Goal: Information Seeking & Learning: Learn about a topic

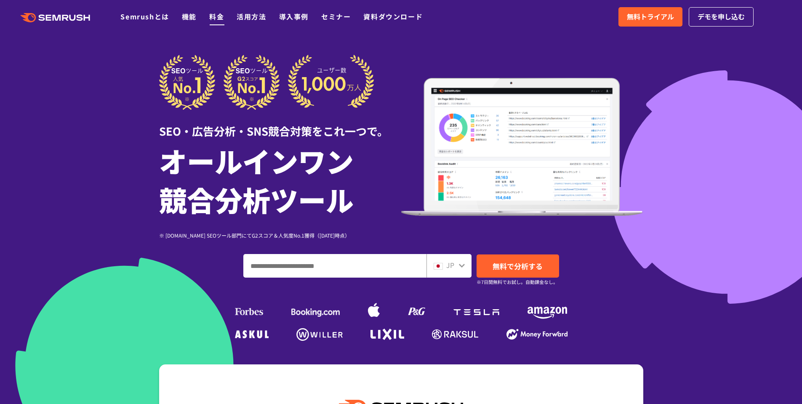
click at [210, 16] on link "料金" at bounding box center [216, 16] width 15 height 10
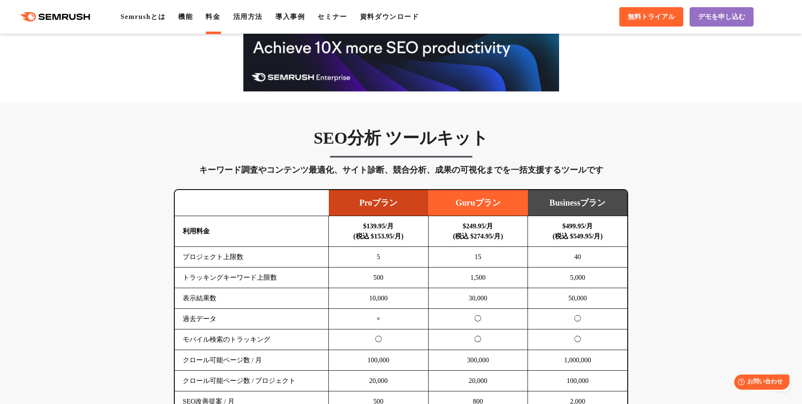
scroll to position [399, 0]
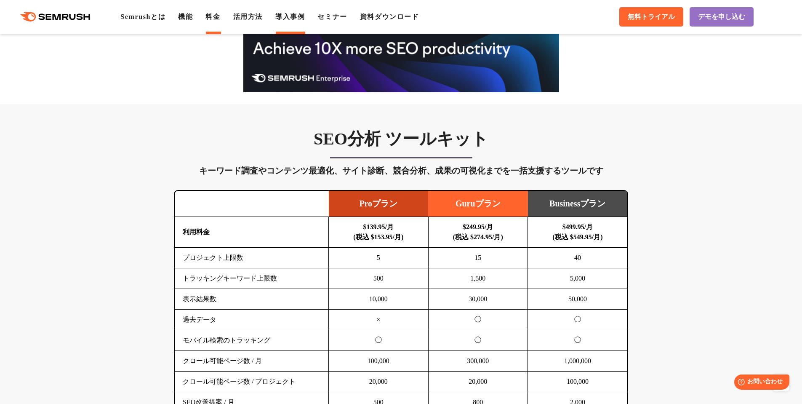
click at [298, 18] on link "導入事例" at bounding box center [289, 16] width 29 height 7
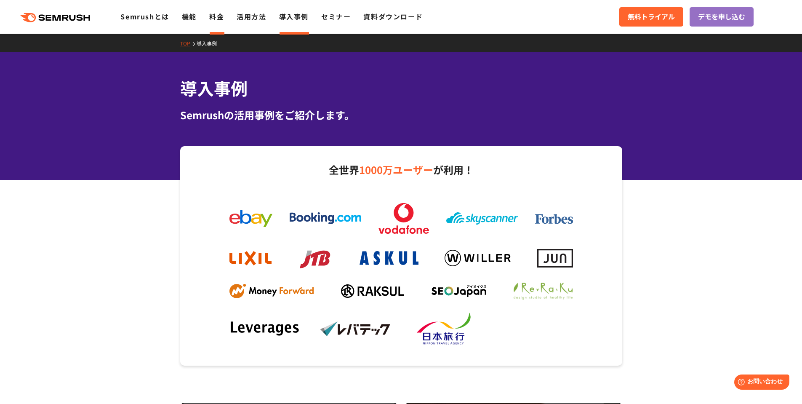
click at [219, 19] on link "料金" at bounding box center [216, 16] width 15 height 10
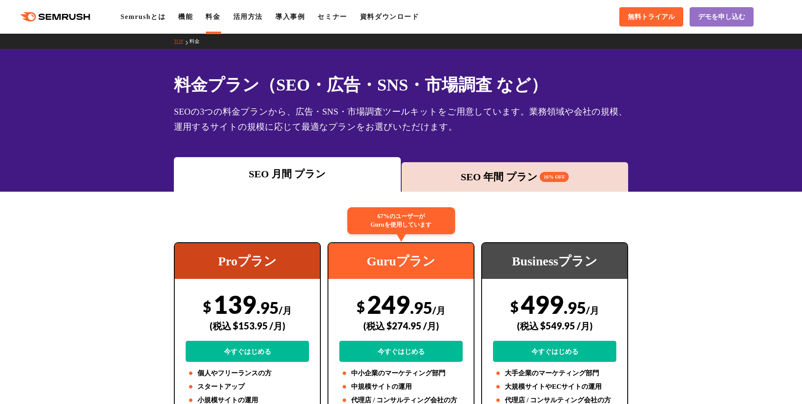
click at [193, 21] on li "機能" at bounding box center [185, 17] width 15 height 10
click at [156, 18] on link "Semrushとは" at bounding box center [142, 16] width 45 height 7
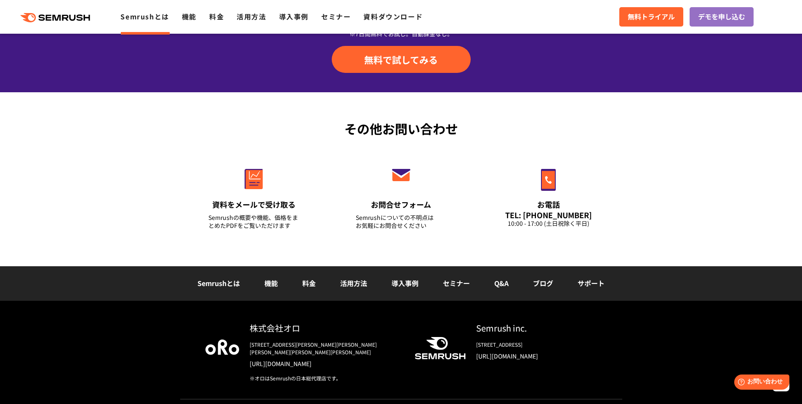
scroll to position [1979, 0]
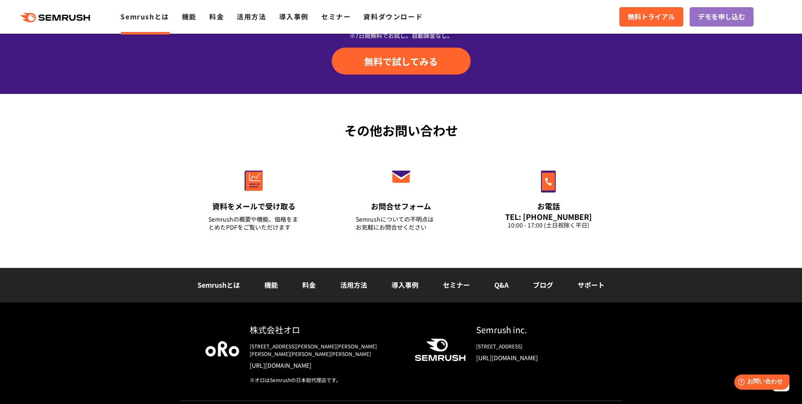
click at [506, 286] on link "Q&A" at bounding box center [501, 284] width 14 height 10
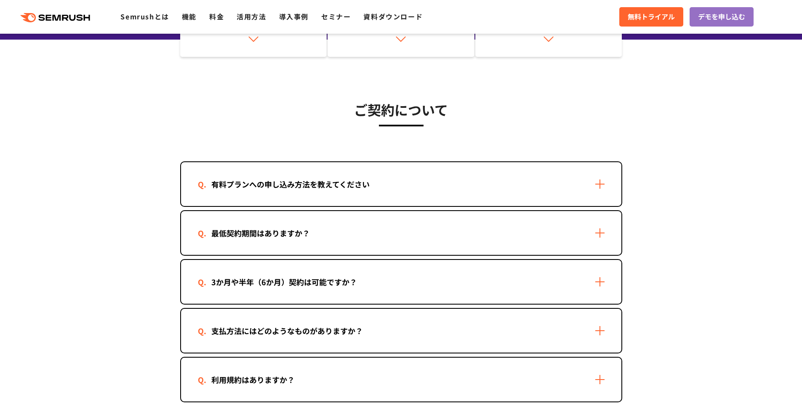
scroll to position [140, 0]
click at [375, 195] on div "有料プランへの申し込み方法を教えてください" at bounding box center [401, 184] width 440 height 44
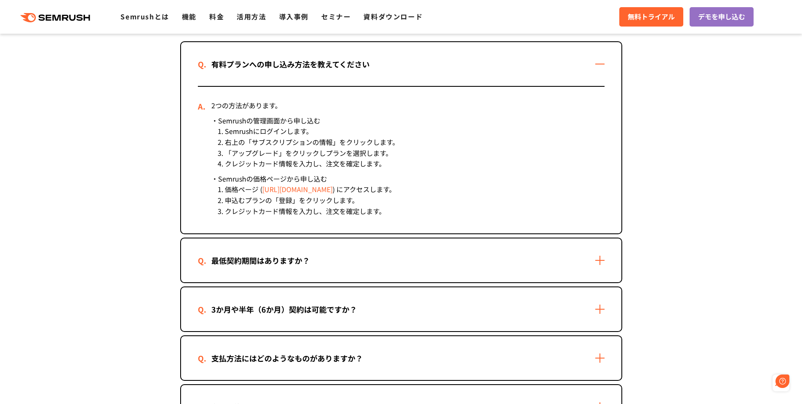
scroll to position [0, 0]
click at [285, 264] on div "最低契約期間はありますか？" at bounding box center [260, 260] width 125 height 12
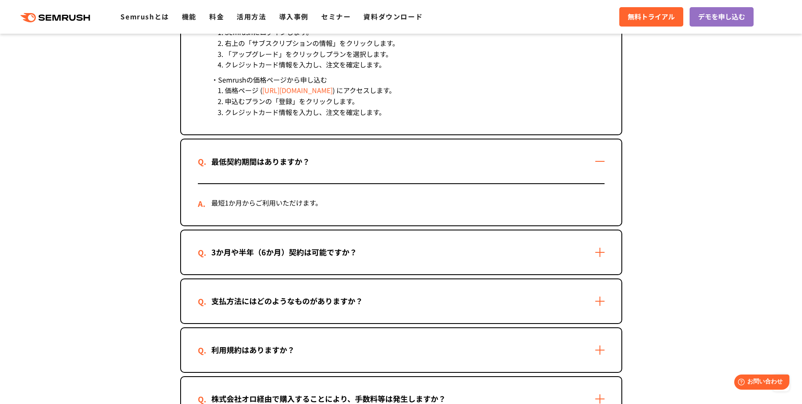
scroll to position [449, 0]
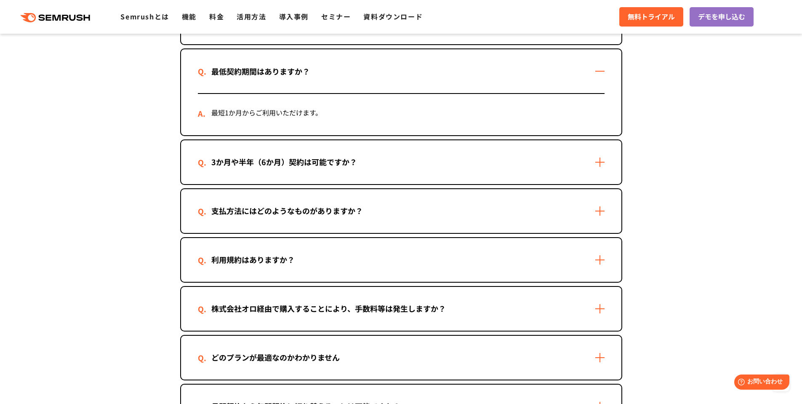
click at [298, 175] on div "3か月や半年（6か月）契約は可能ですか？" at bounding box center [401, 162] width 440 height 44
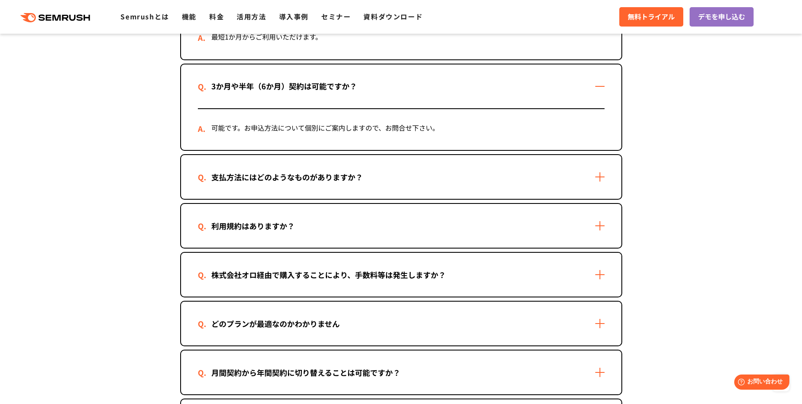
scroll to position [540, 0]
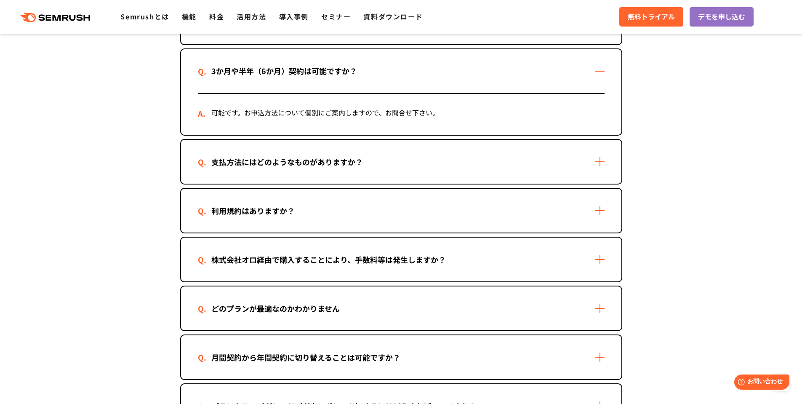
click at [322, 249] on div "株式会社オロ経由で購入することにより、手数料等は発生しますか？" at bounding box center [401, 259] width 440 height 44
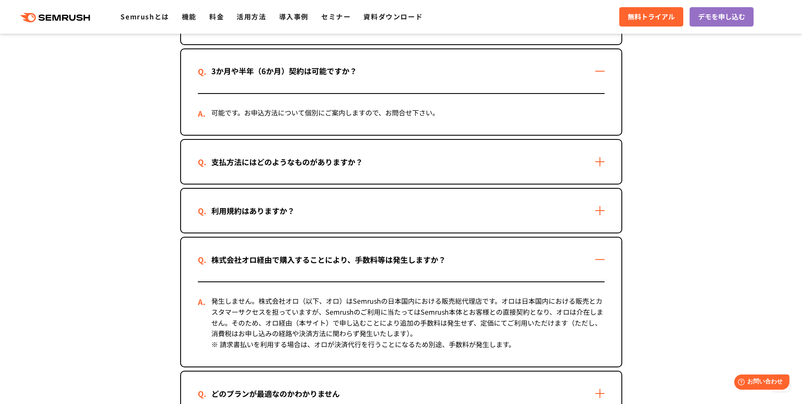
click at [322, 249] on div "株式会社オロ経由で購入することにより、手数料等は発生しますか？" at bounding box center [401, 259] width 440 height 44
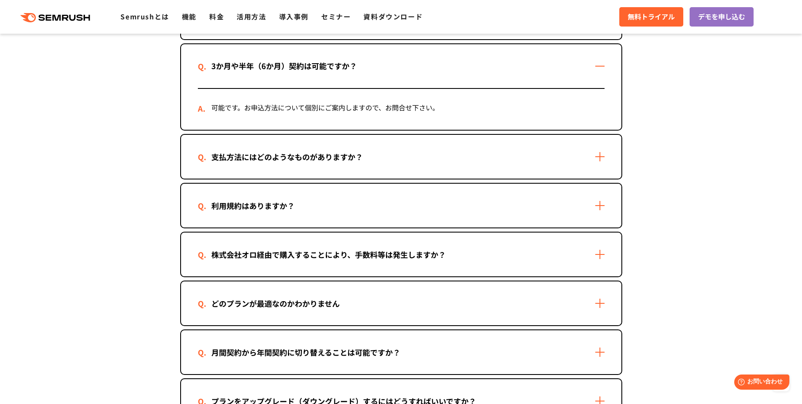
scroll to position [557, 0]
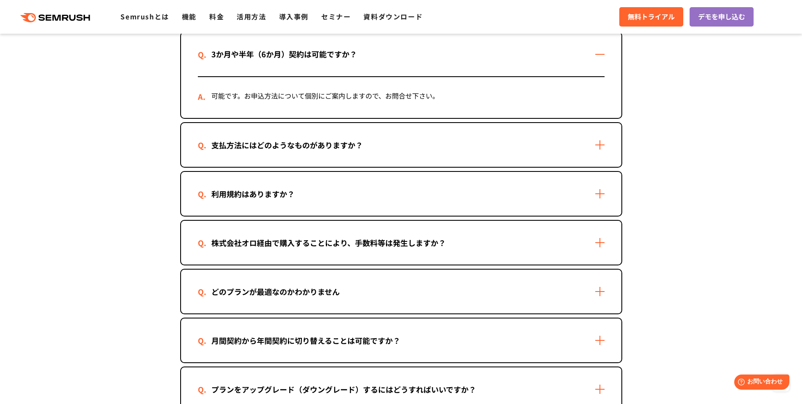
click at [304, 290] on div "どのプランが最適なのかわかりません" at bounding box center [275, 291] width 155 height 12
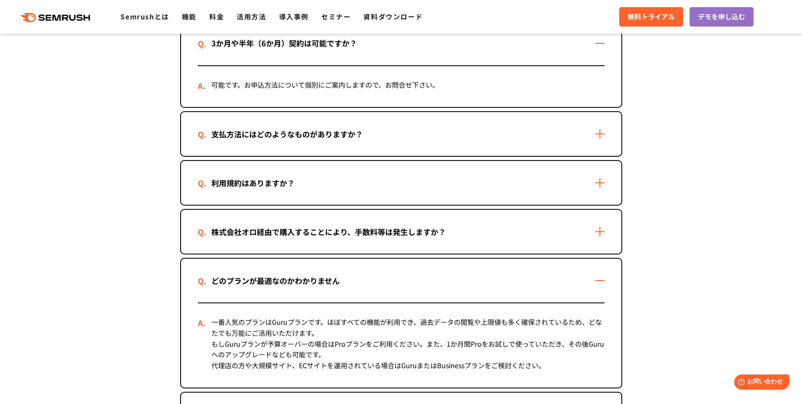
scroll to position [590, 0]
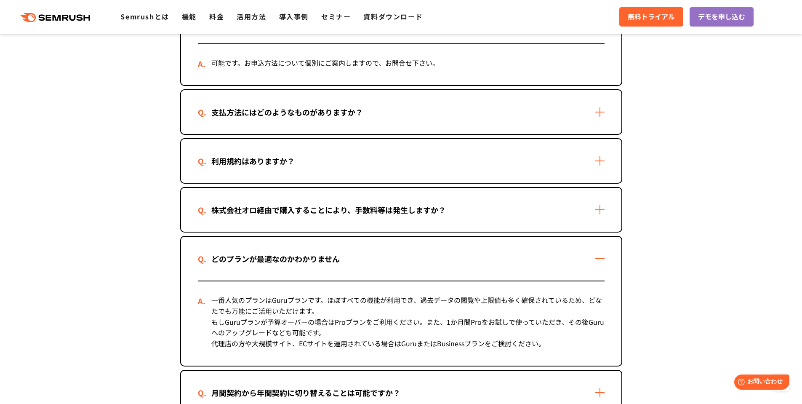
click at [323, 253] on div "どのプランが最適なのかわかりません" at bounding box center [275, 259] width 155 height 12
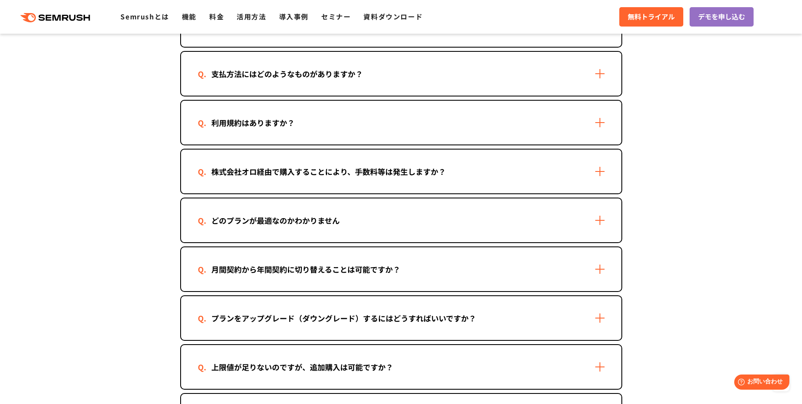
scroll to position [630, 0]
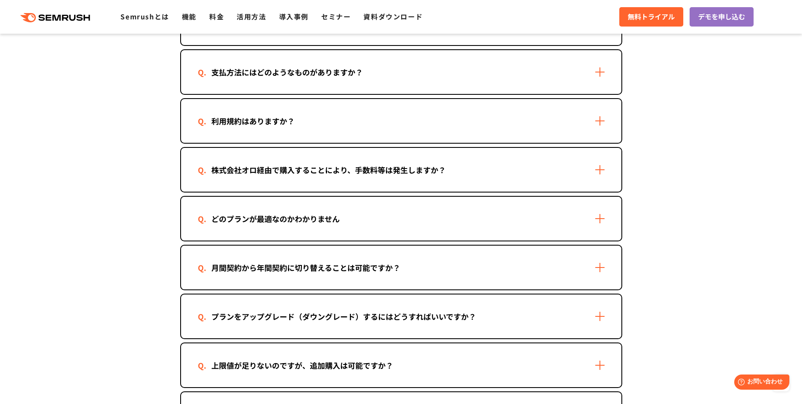
click at [354, 272] on div "月間契約から年間契約に切り替えることは可能ですか？" at bounding box center [306, 267] width 216 height 12
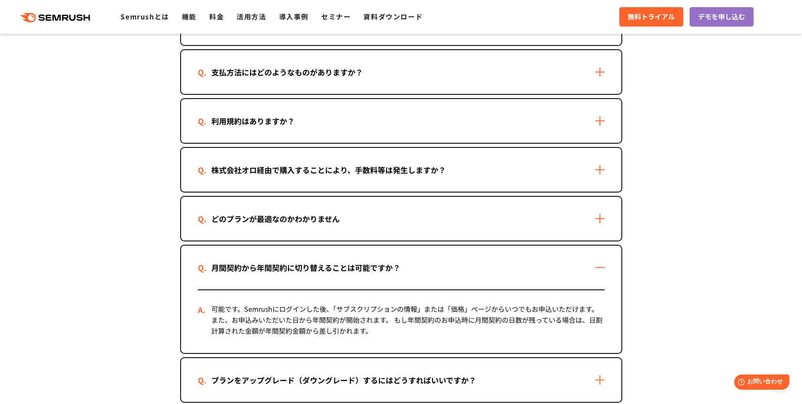
click at [354, 272] on div "月間契約から年間契約に切り替えることは可能ですか？" at bounding box center [306, 267] width 216 height 12
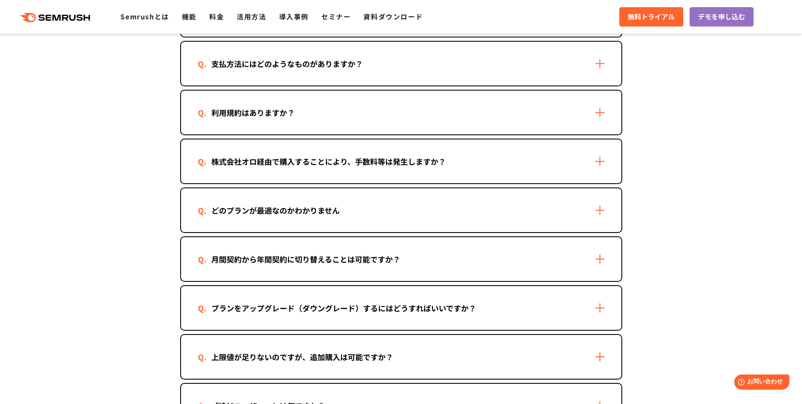
scroll to position [700, 0]
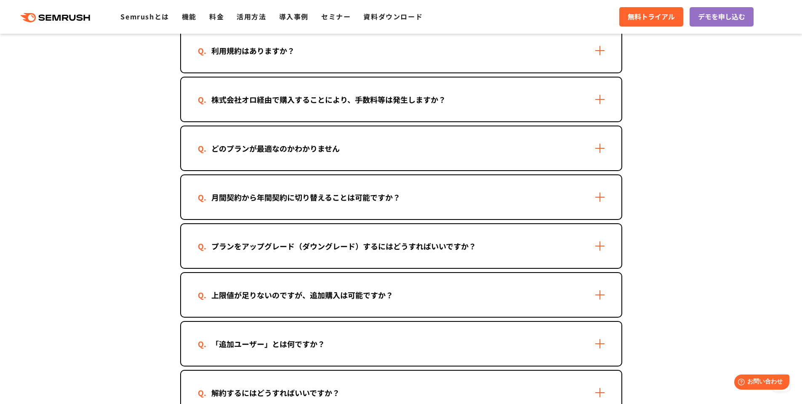
click at [349, 251] on div "プランをアップグレード（ダウングレード）するにはどうすればいいですか？" at bounding box center [344, 246] width 292 height 12
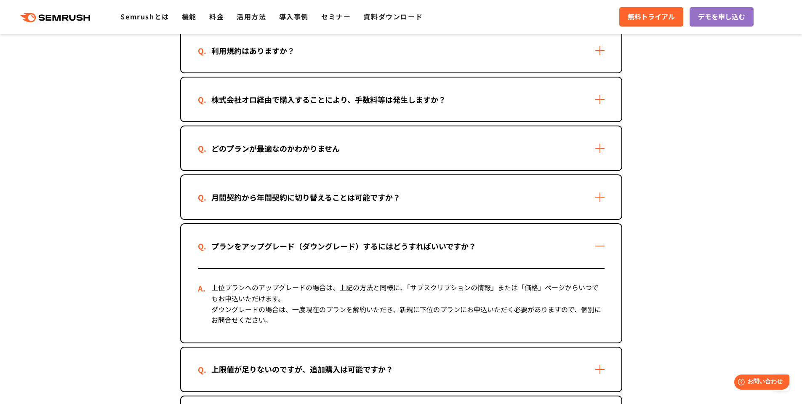
click at [349, 251] on div "プランをアップグレード（ダウングレード）するにはどうすればいいですか？" at bounding box center [344, 246] width 292 height 12
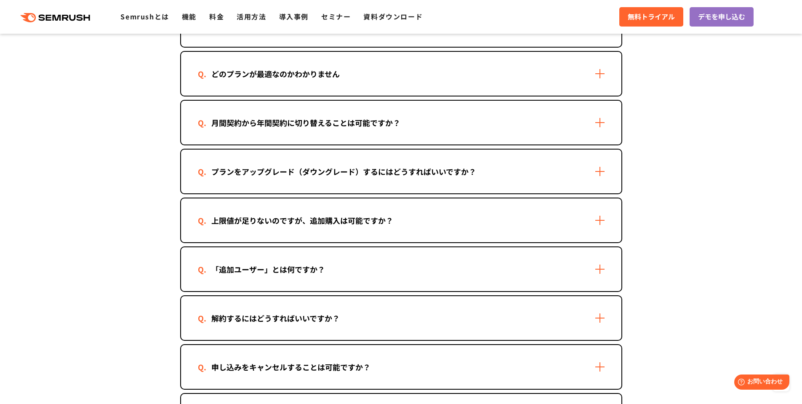
scroll to position [793, 0]
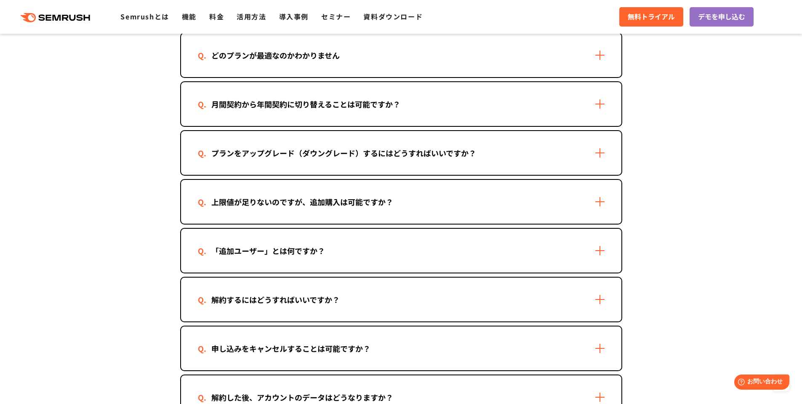
click at [343, 289] on div "解約するにはどうすればいいですか？" at bounding box center [401, 299] width 440 height 44
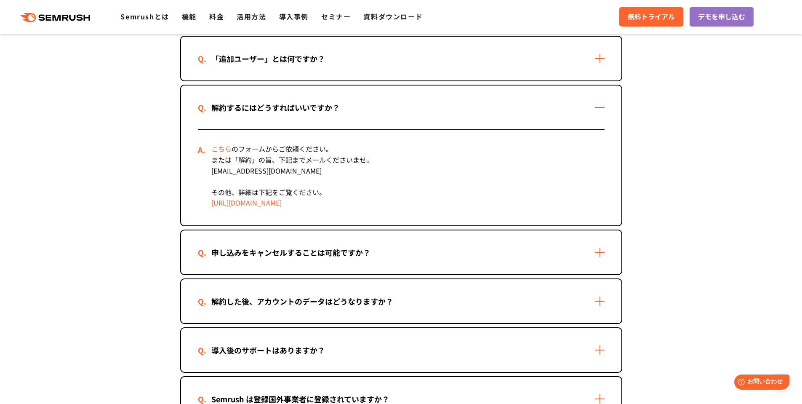
scroll to position [986, 0]
click at [343, 257] on div "申し込みをキャンセルすることは可能ですか？" at bounding box center [401, 251] width 440 height 44
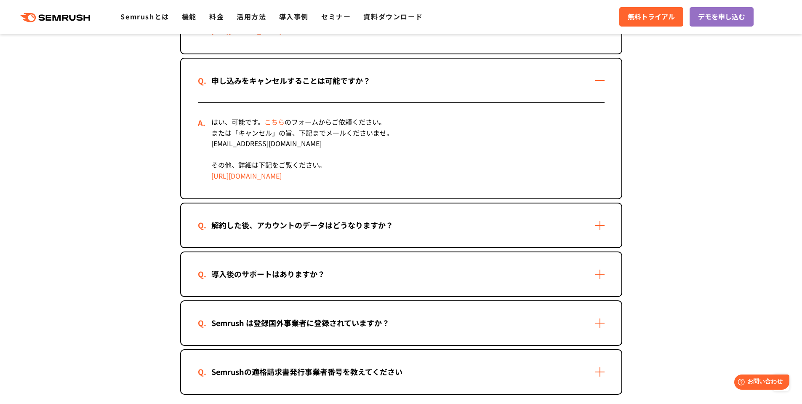
scroll to position [1159, 0]
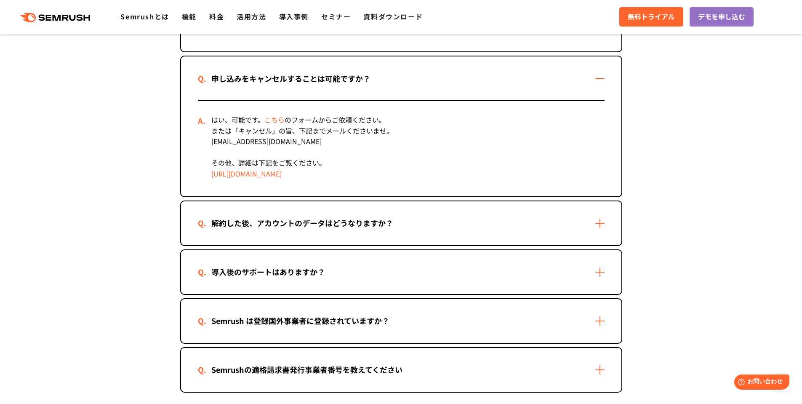
click at [393, 234] on div "解約した後、アカウントのデータはどうなりますか？" at bounding box center [401, 223] width 440 height 44
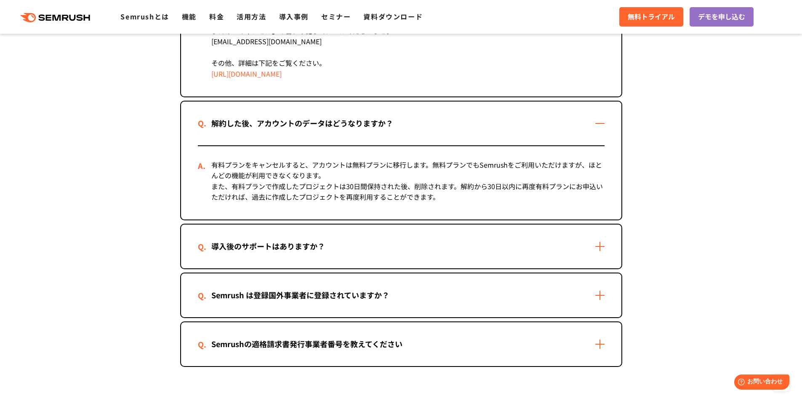
scroll to position [1259, 0]
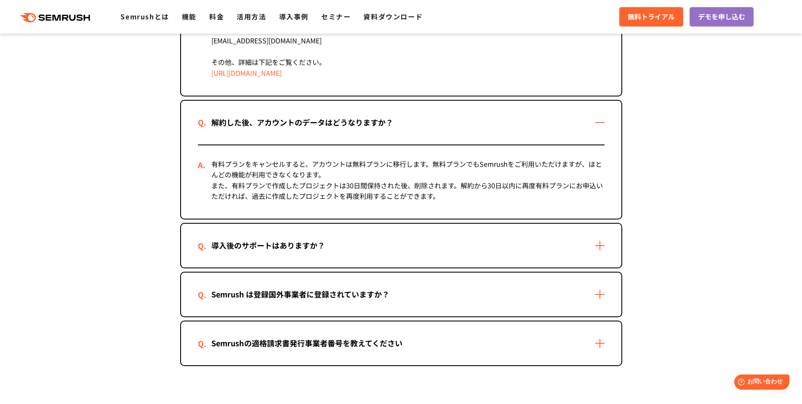
click at [339, 244] on div "導入後のサポートはありますか？" at bounding box center [401, 245] width 440 height 44
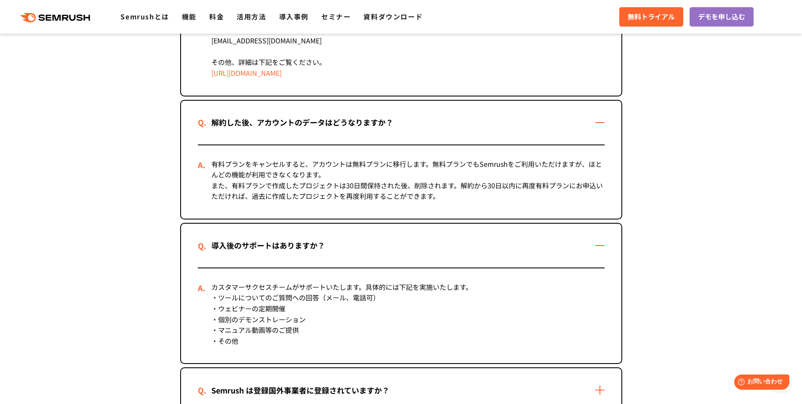
click at [339, 244] on div "導入後のサポートはありますか？" at bounding box center [401, 245] width 440 height 44
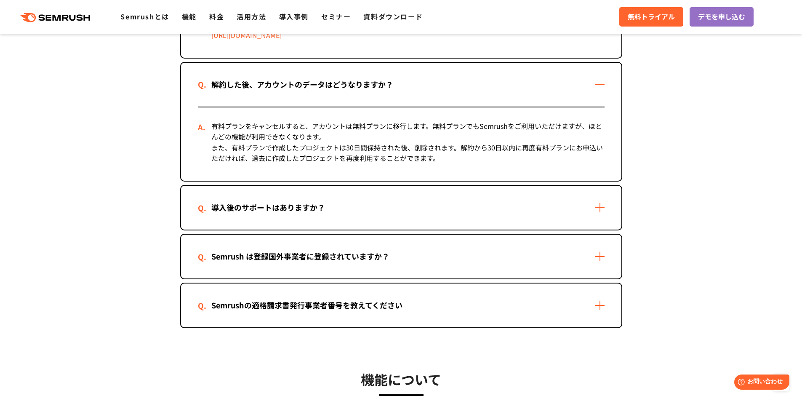
scroll to position [1330, 0]
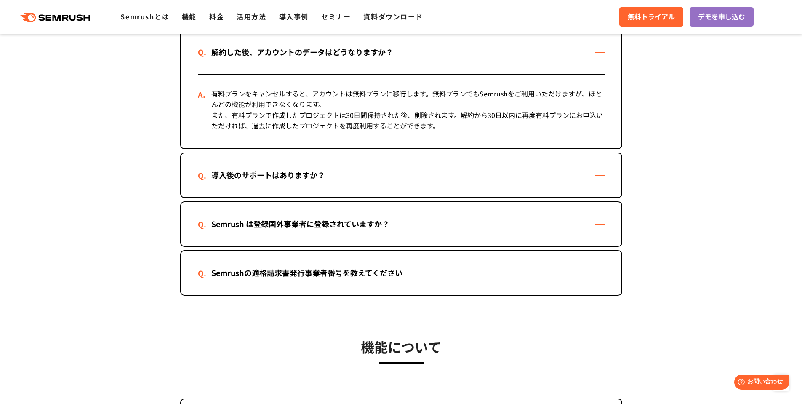
click at [338, 232] on div "Semrush は登録国外事業者に登録されていますか？" at bounding box center [401, 224] width 440 height 44
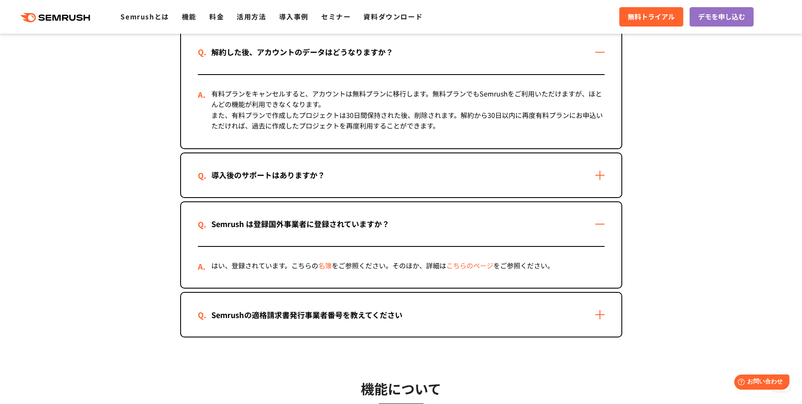
click at [338, 232] on div "Semrush は登録国外事業者に登録されていますか？" at bounding box center [401, 224] width 440 height 44
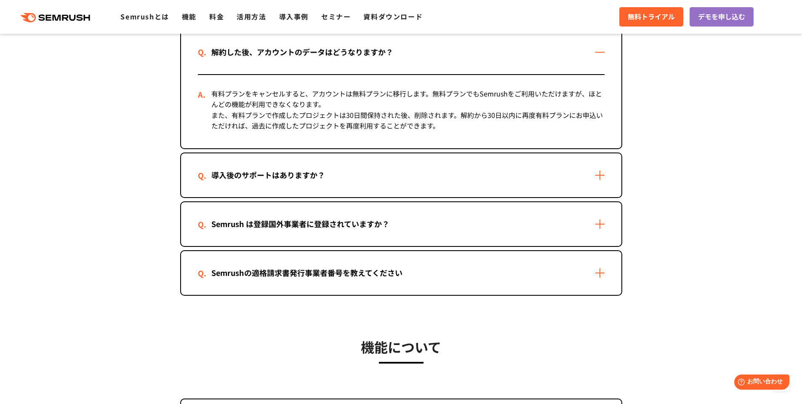
click at [351, 289] on div "Semrushの適格請求書発行事業者番号を教えてください" at bounding box center [401, 273] width 440 height 44
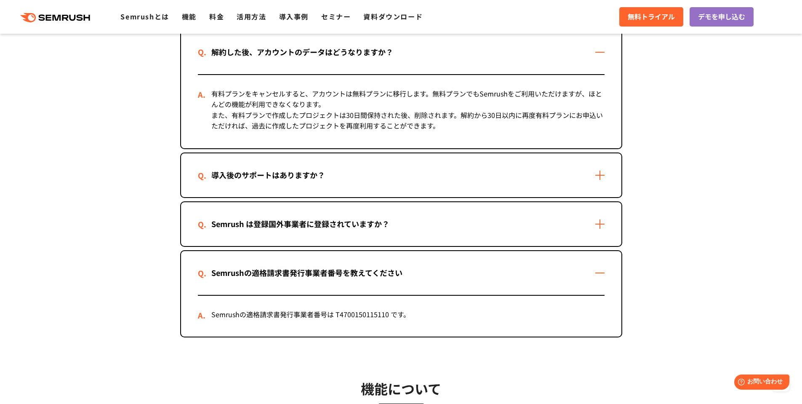
click at [351, 289] on div "Semrushの適格請求書発行事業者番号を教えてください" at bounding box center [401, 273] width 440 height 44
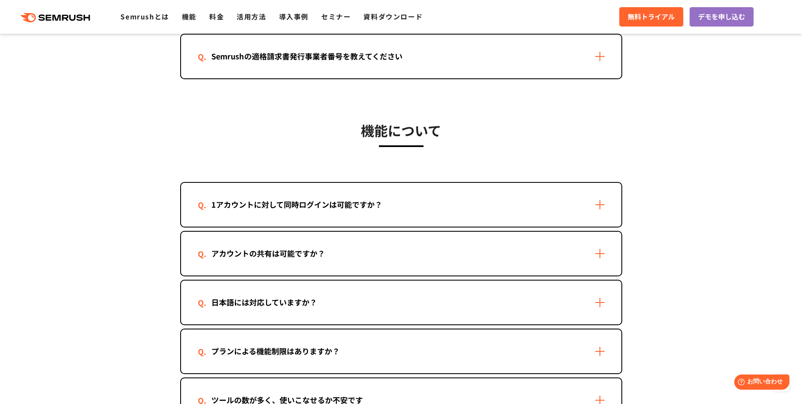
scroll to position [1588, 0]
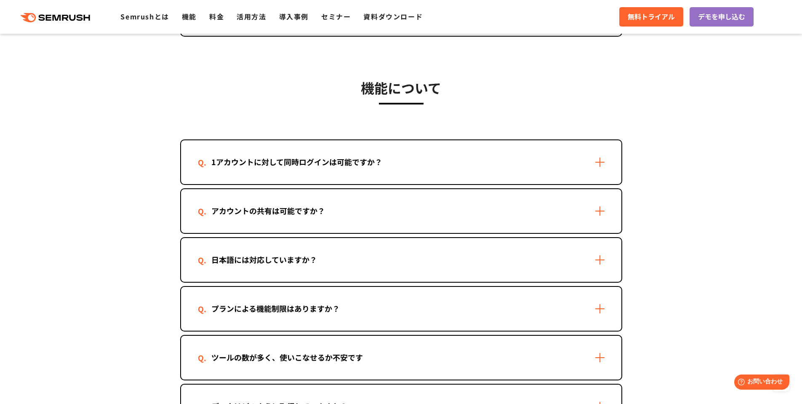
click at [338, 158] on div "1アカウントに対して同時ログインは可能ですか？" at bounding box center [297, 162] width 198 height 12
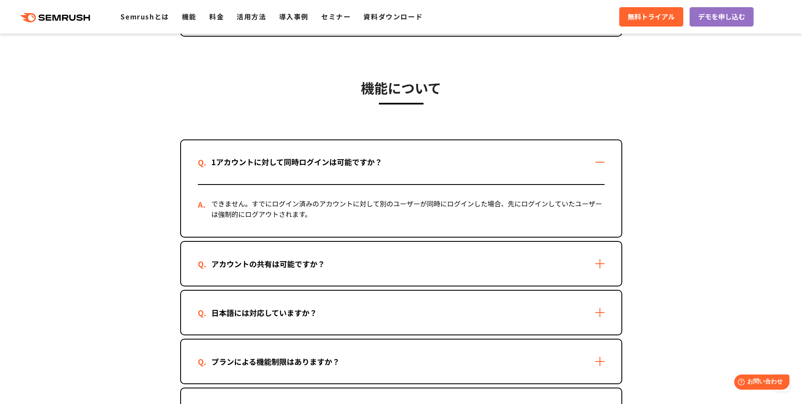
click at [327, 259] on div "アカウントの共有は可能ですか？" at bounding box center [268, 264] width 141 height 12
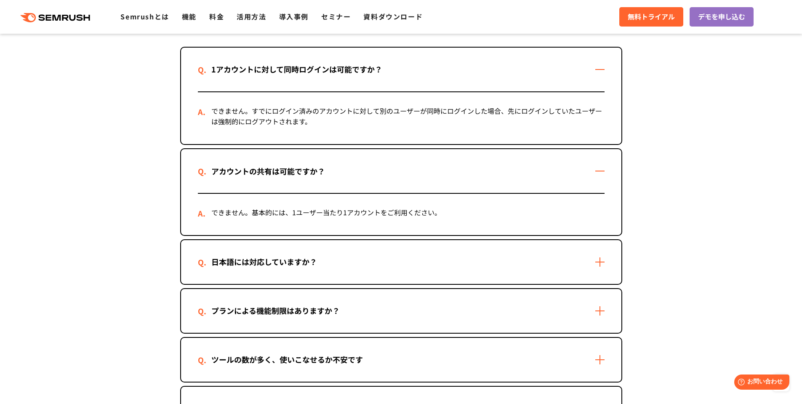
scroll to position [1691, 0]
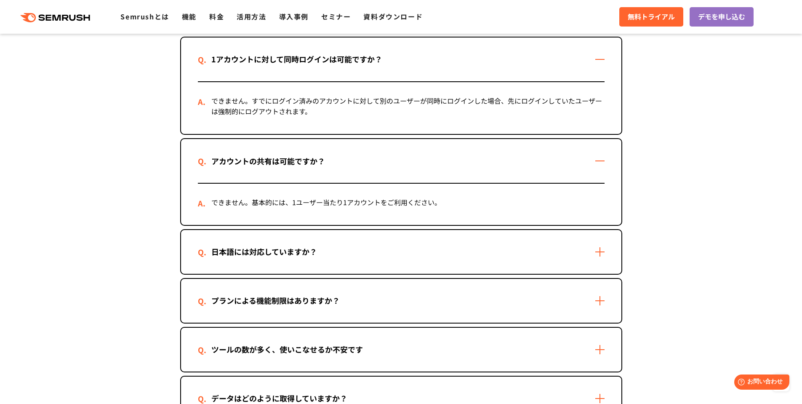
click at [324, 250] on div "日本語には対応していますか？" at bounding box center [264, 251] width 133 height 12
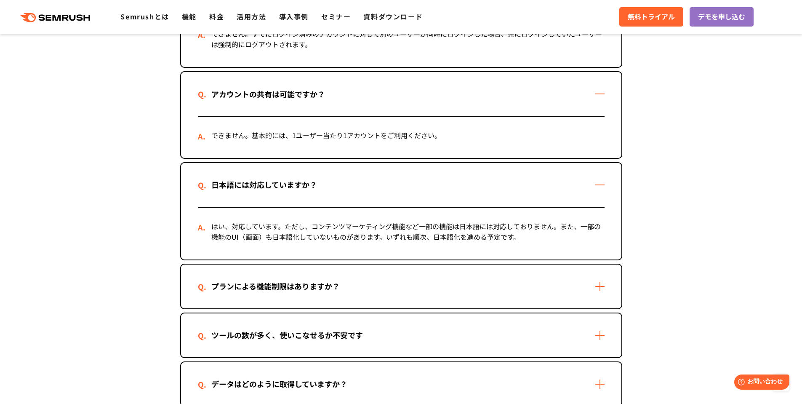
scroll to position [1836, 0]
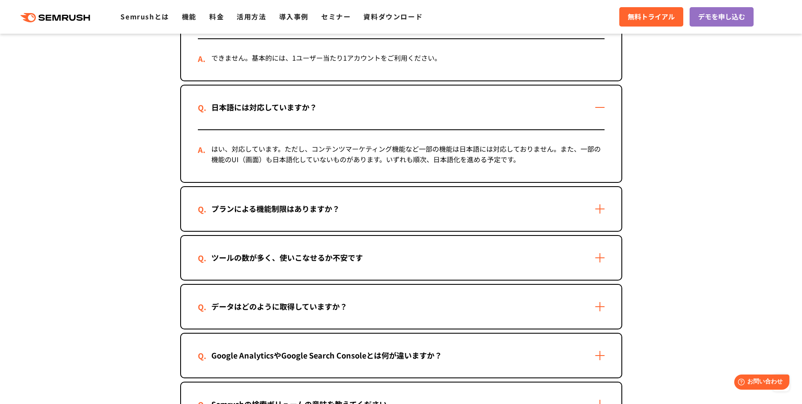
click at [315, 211] on div "プランによる機能制限はありますか？" at bounding box center [275, 208] width 155 height 12
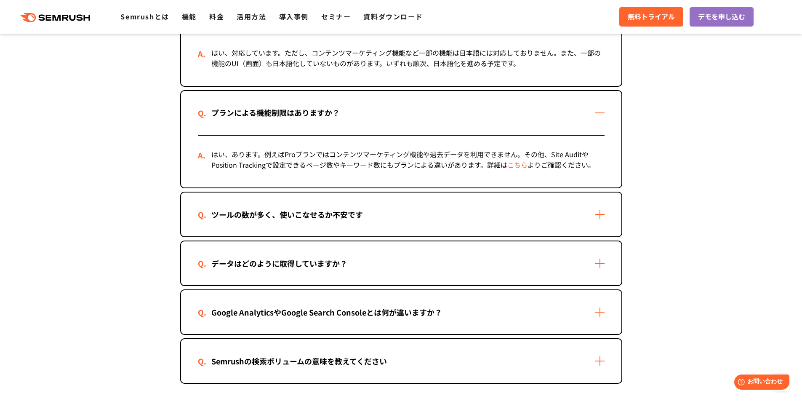
scroll to position [1945, 0]
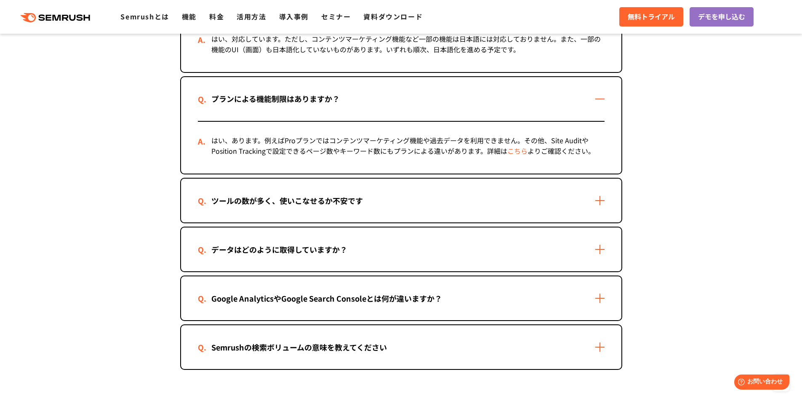
click at [315, 241] on div "データはどのように取得していますか？" at bounding box center [401, 249] width 440 height 44
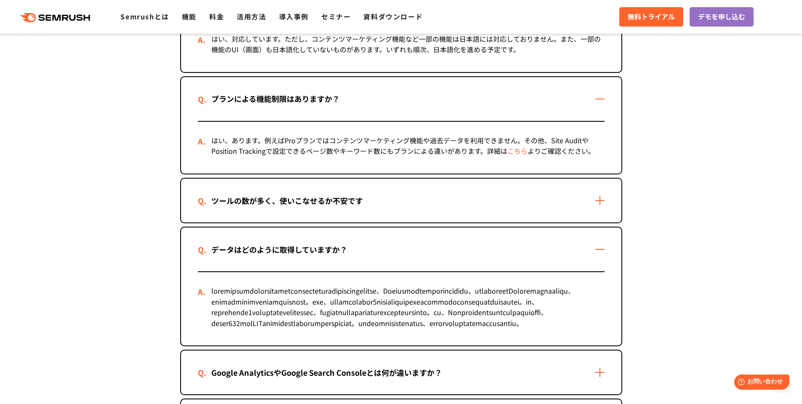
click at [315, 241] on div "データはどのように取得していますか？" at bounding box center [401, 249] width 440 height 44
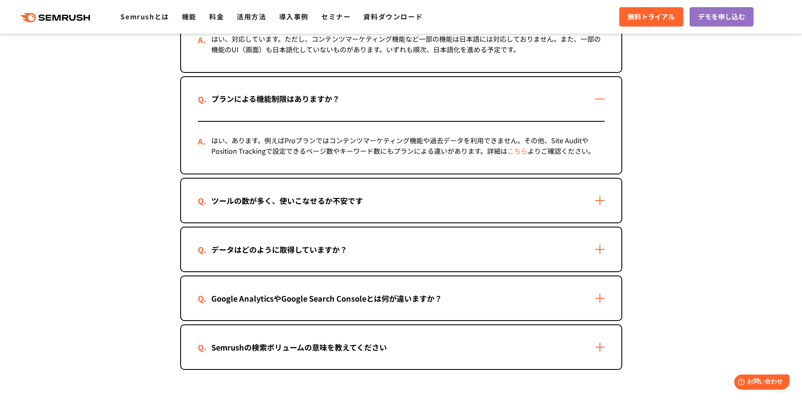
click at [313, 208] on div "ツールの数が多く、使いこなせるか不安です" at bounding box center [401, 200] width 440 height 44
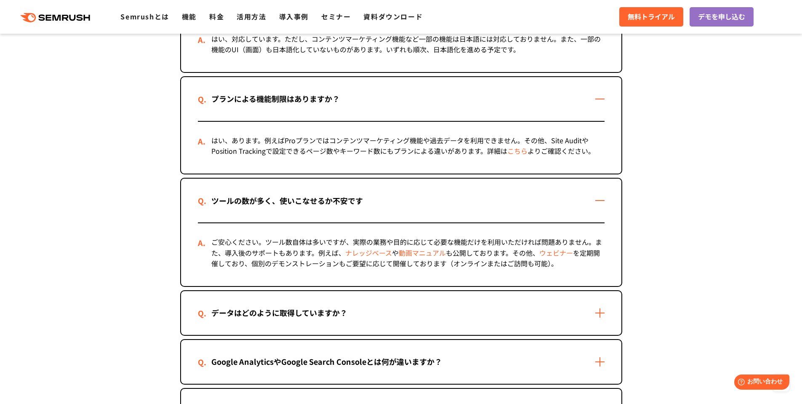
click at [313, 208] on div "ツールの数が多く、使いこなせるか不安です" at bounding box center [401, 200] width 440 height 44
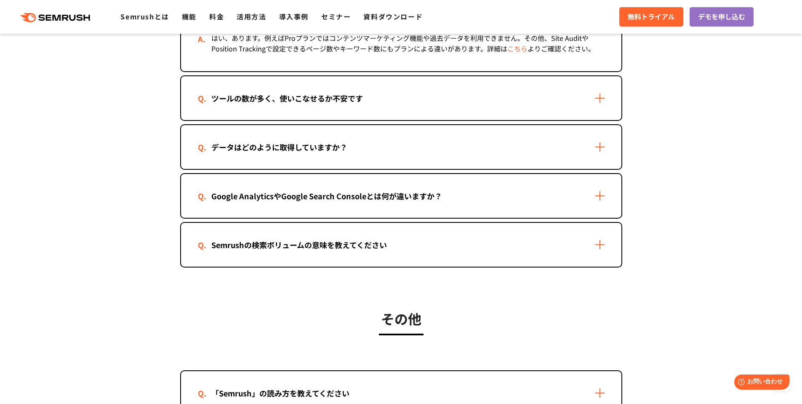
scroll to position [2049, 0]
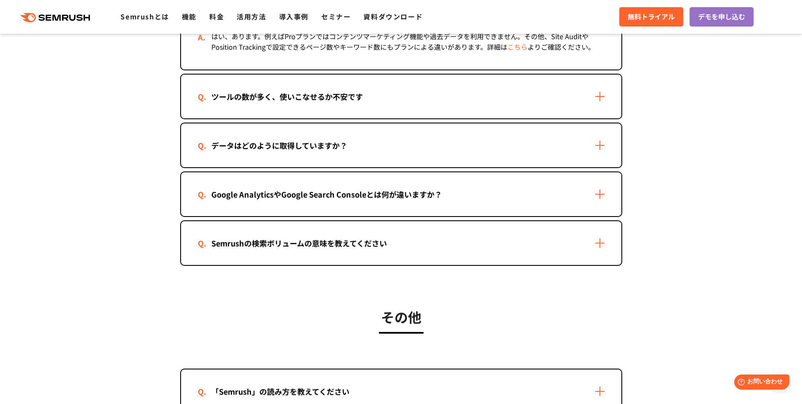
click at [313, 209] on div "Google AnalyticsやGoogle Search Consoleとは何が違いますか？" at bounding box center [401, 194] width 440 height 44
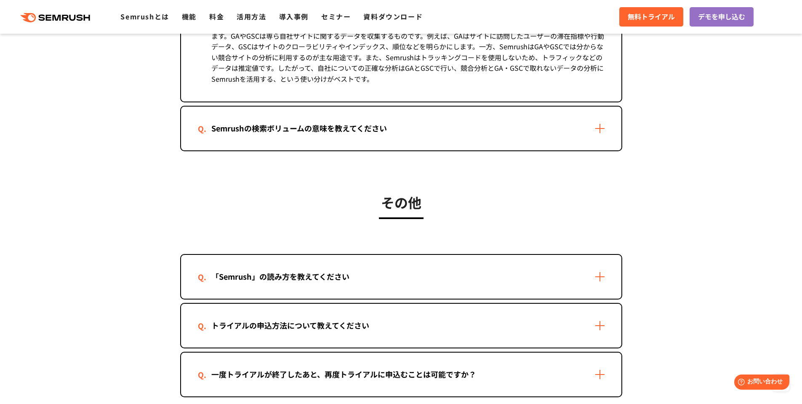
scroll to position [2346, 0]
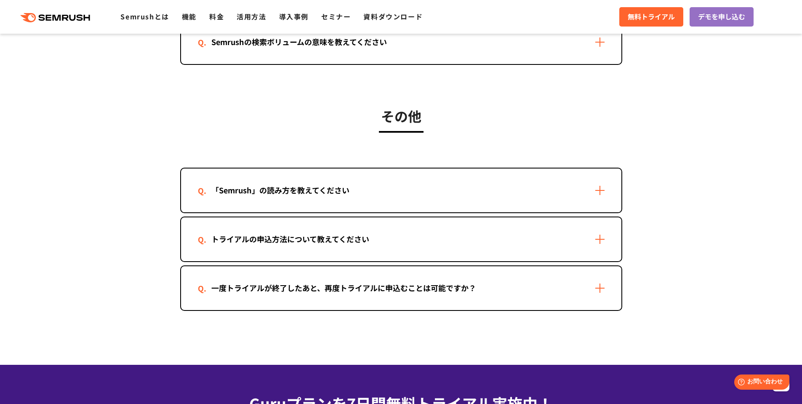
click at [313, 209] on div "「Semrush」の読み方を教えてください" at bounding box center [401, 190] width 440 height 44
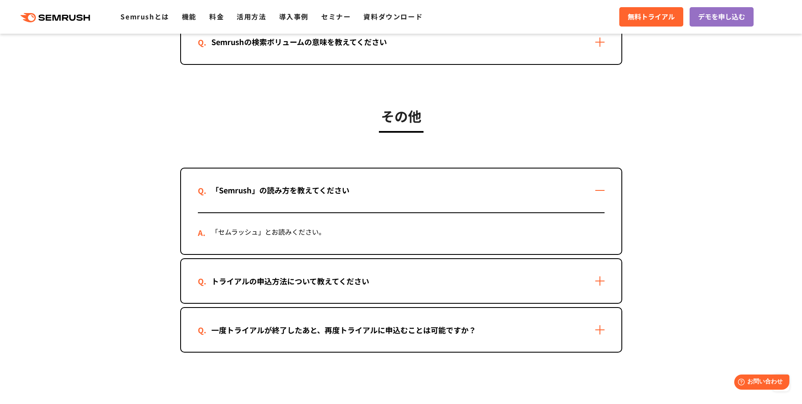
click at [313, 209] on div "「Semrush」の読み方を教えてください" at bounding box center [401, 190] width 440 height 44
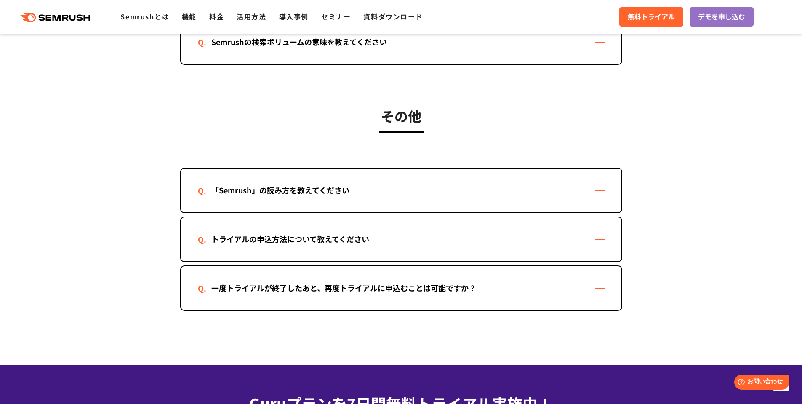
click at [312, 229] on div "トライアルの申込方法について教えてください" at bounding box center [401, 239] width 440 height 44
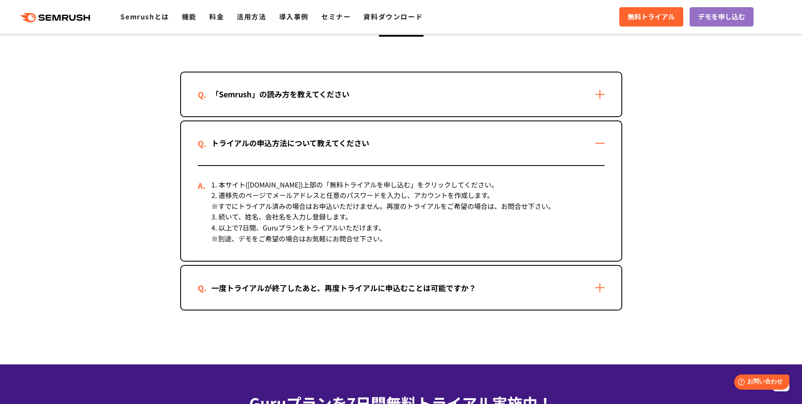
scroll to position [2449, 0]
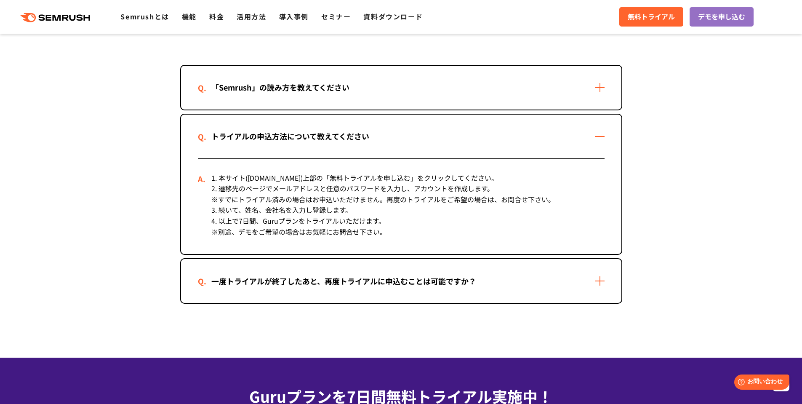
click at [320, 293] on div "一度トライアルが終了したあと、再度トライアルに申込むことは可能ですか？" at bounding box center [401, 281] width 440 height 44
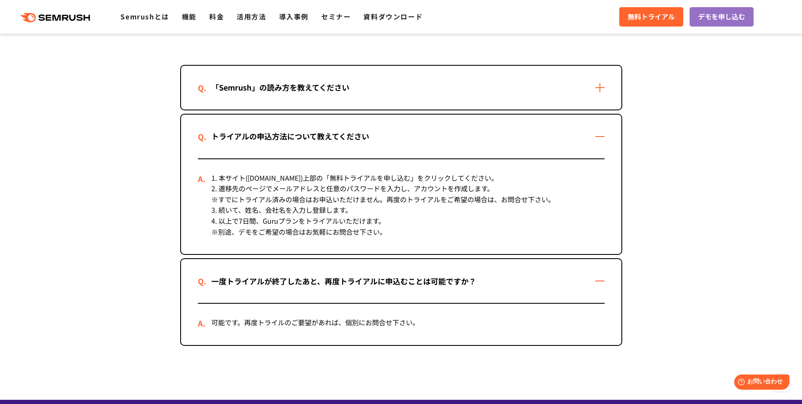
click at [312, 269] on div "一度トライアルが終了したあと、再度トライアルに申込むことは可能ですか？" at bounding box center [401, 281] width 440 height 44
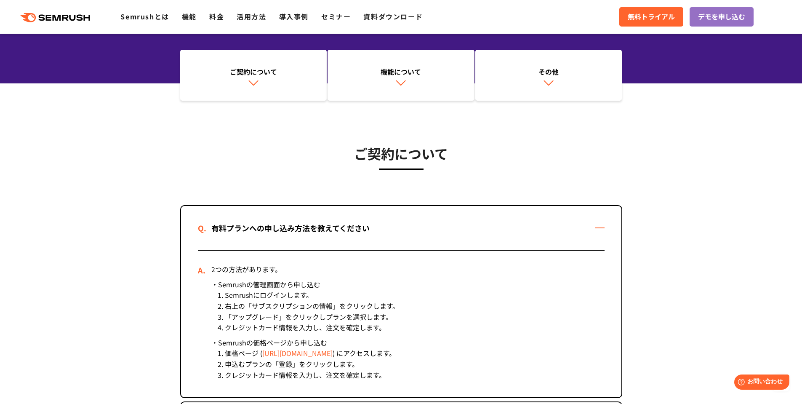
scroll to position [0, 0]
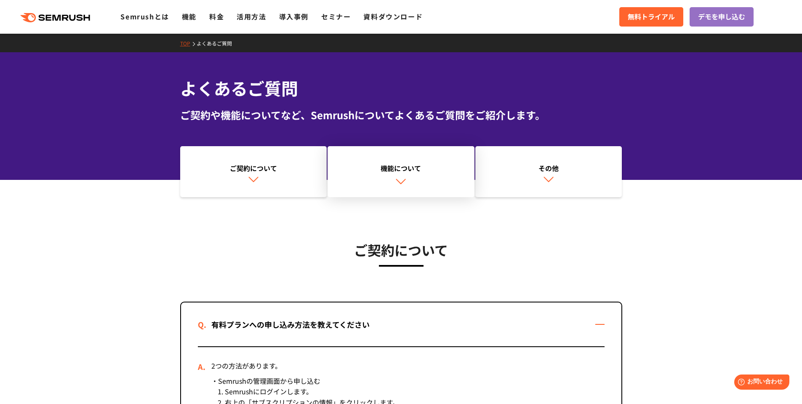
click at [408, 160] on link "機能について" at bounding box center [400, 171] width 147 height 51
